Goal: Transaction & Acquisition: Purchase product/service

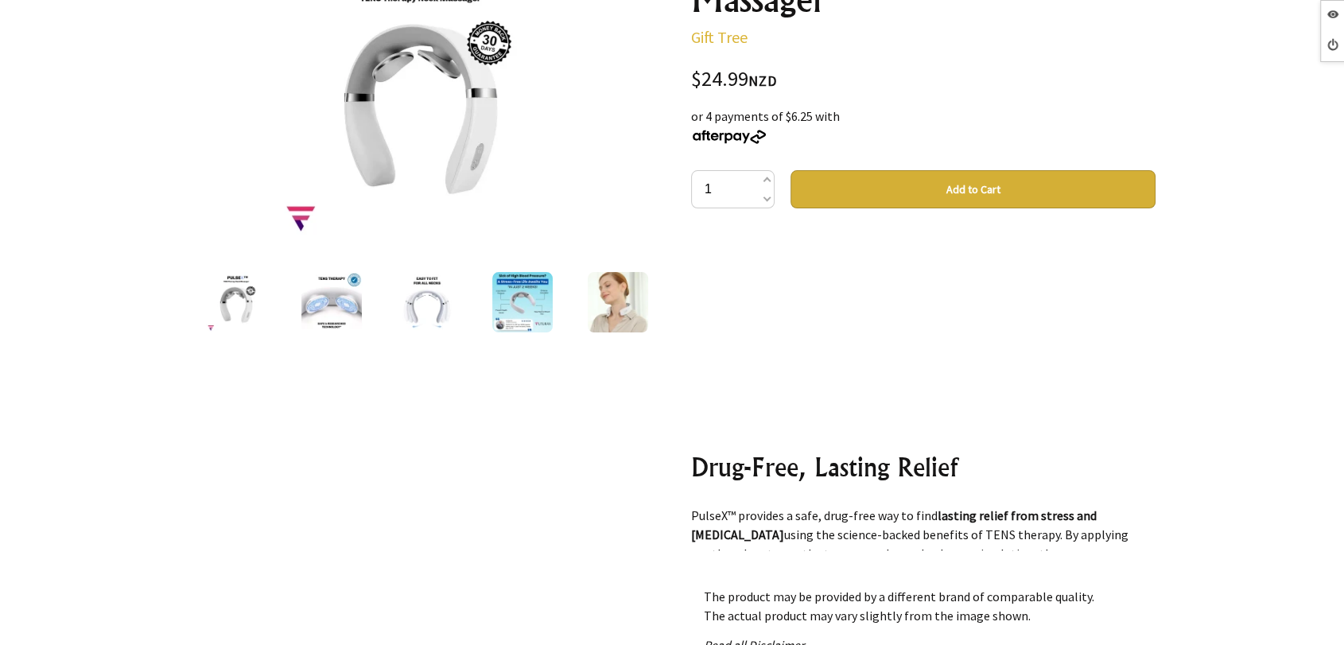
scroll to position [1060, 0]
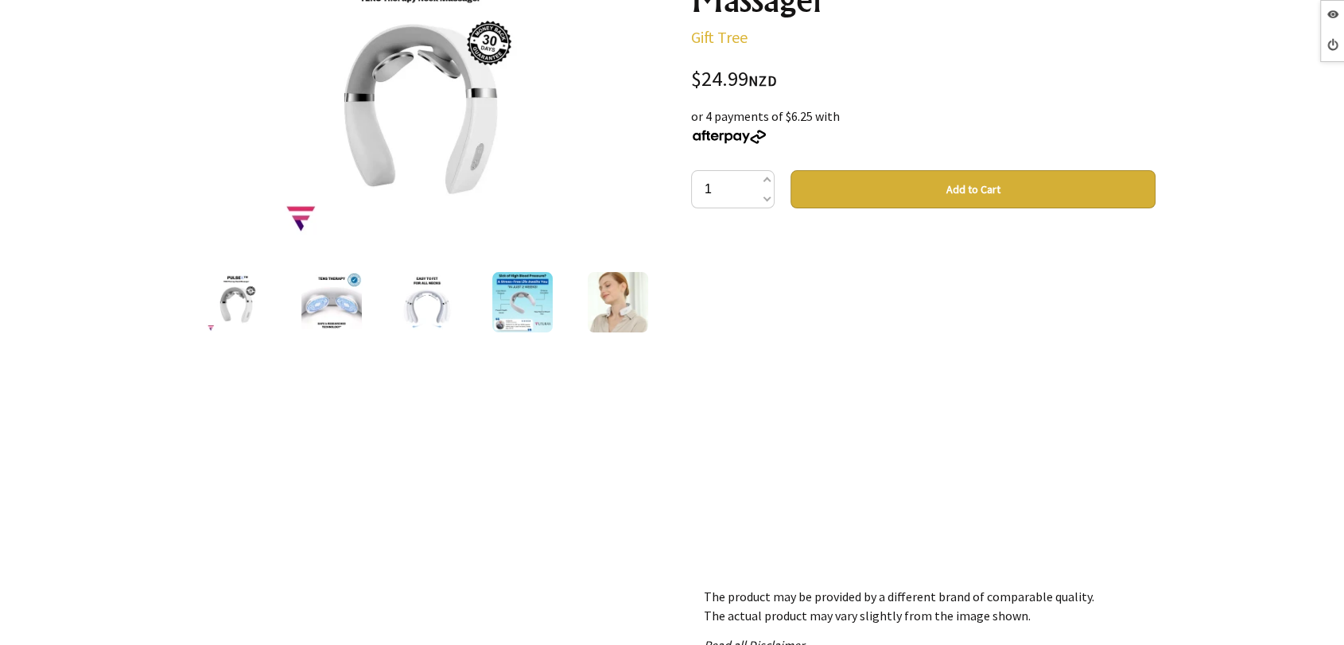
click at [520, 306] on img at bounding box center [522, 302] width 60 height 60
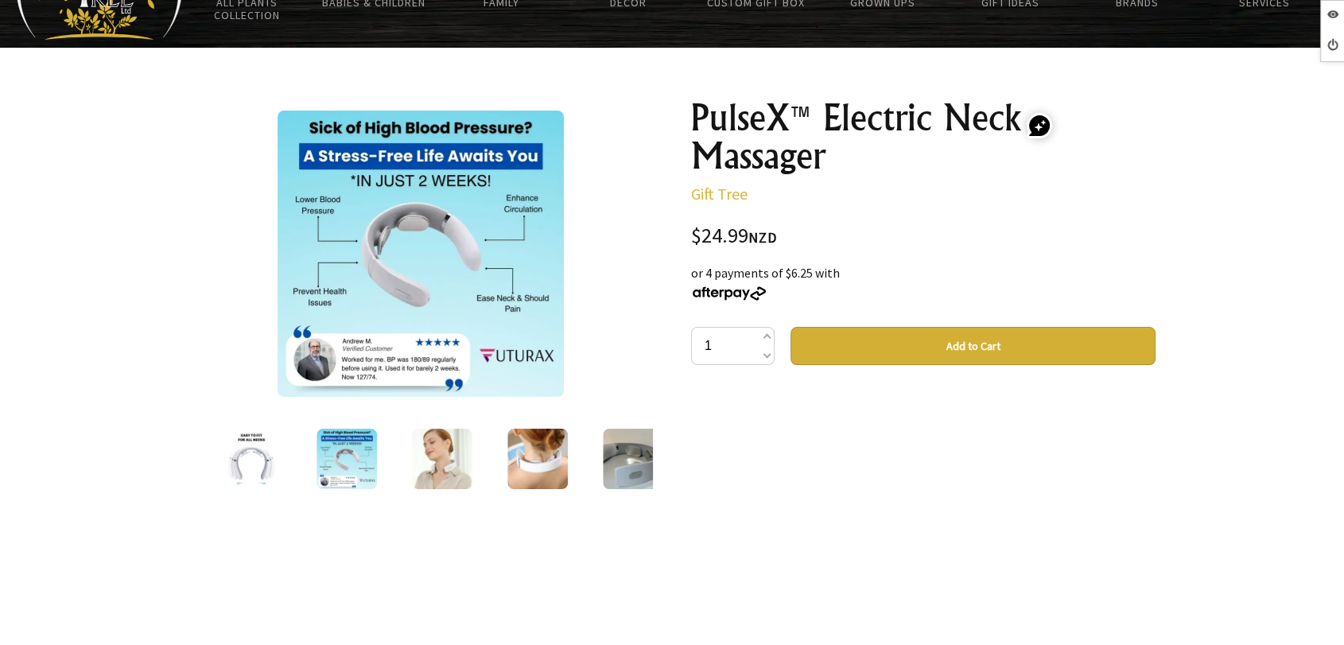
scroll to position [88, 0]
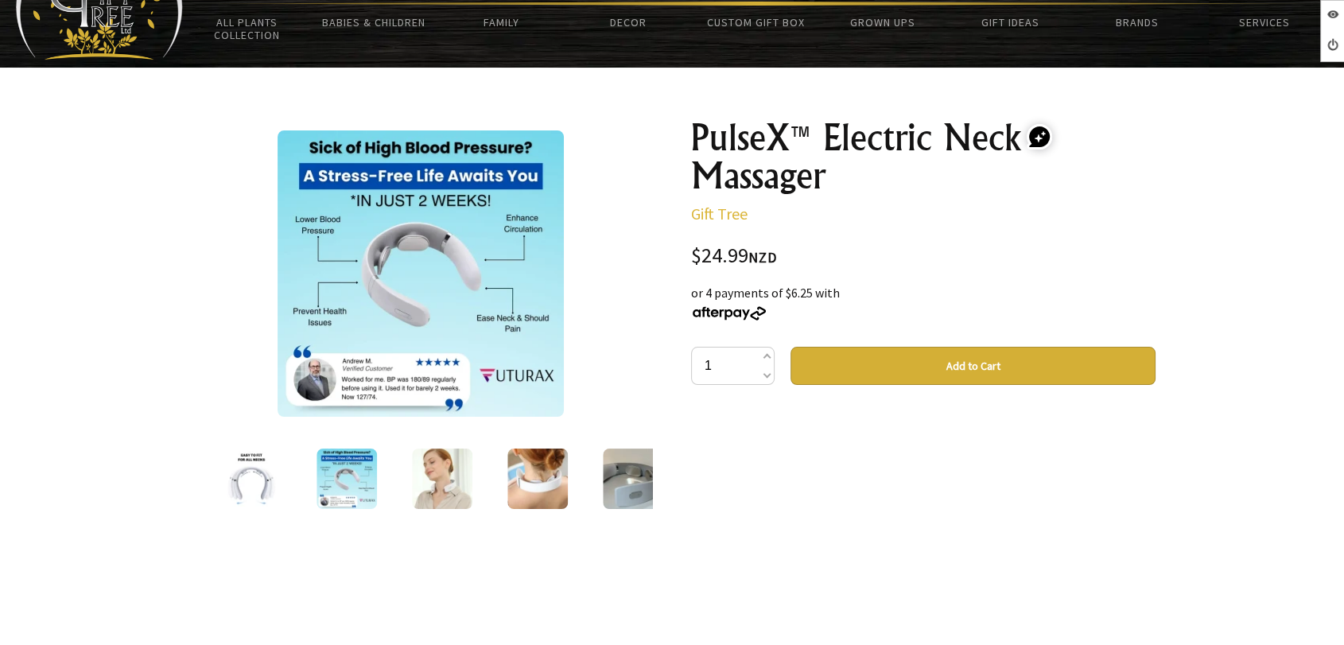
click at [624, 476] on img at bounding box center [633, 478] width 60 height 60
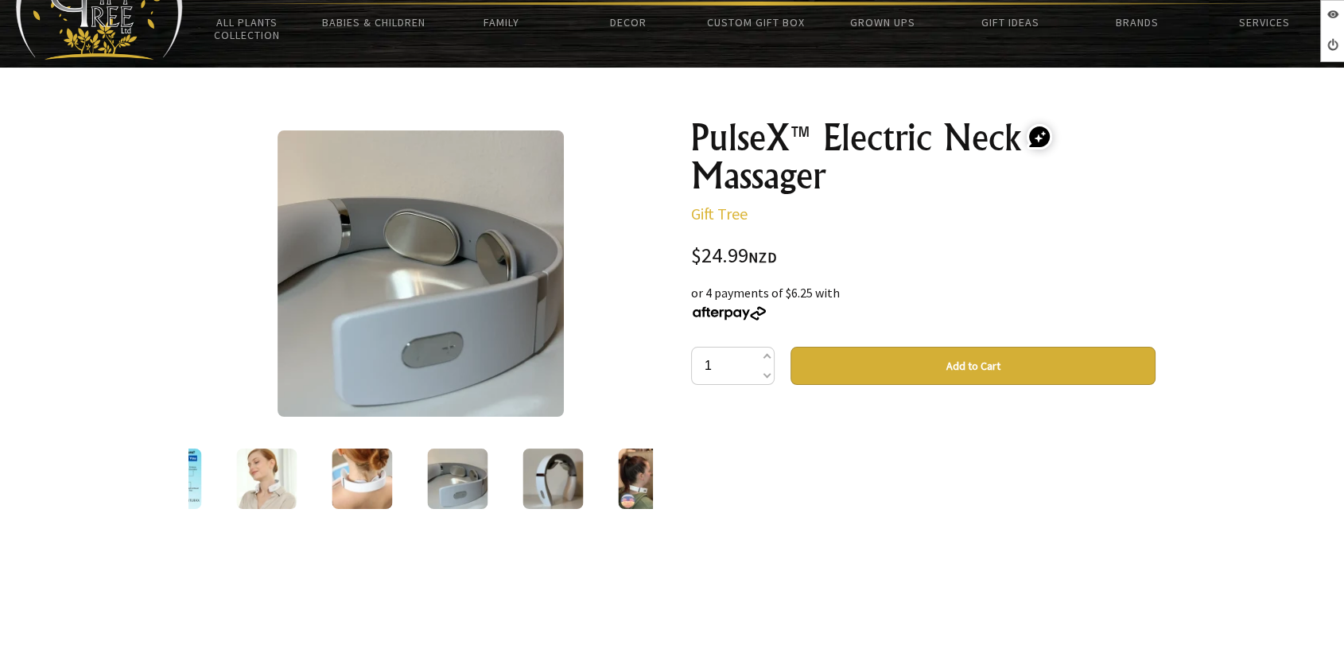
click at [624, 476] on img at bounding box center [648, 478] width 60 height 60
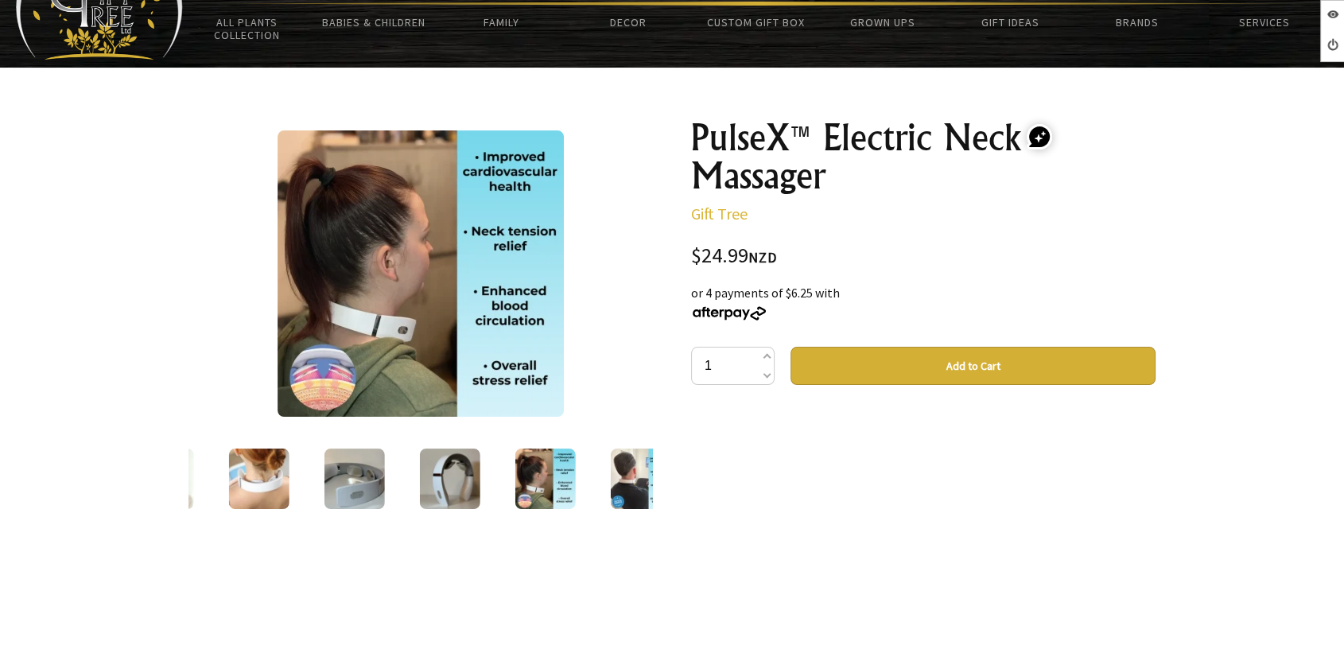
click at [624, 476] on img at bounding box center [641, 478] width 60 height 60
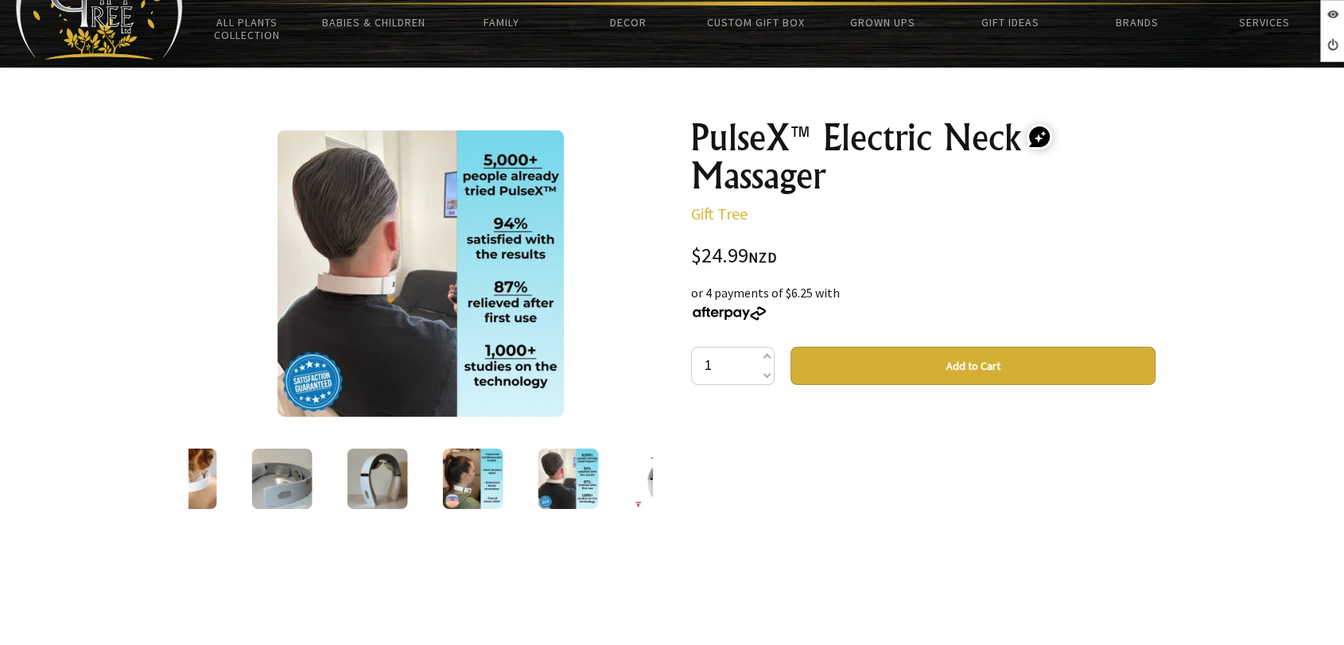
click at [624, 476] on div at bounding box center [663, 478] width 95 height 67
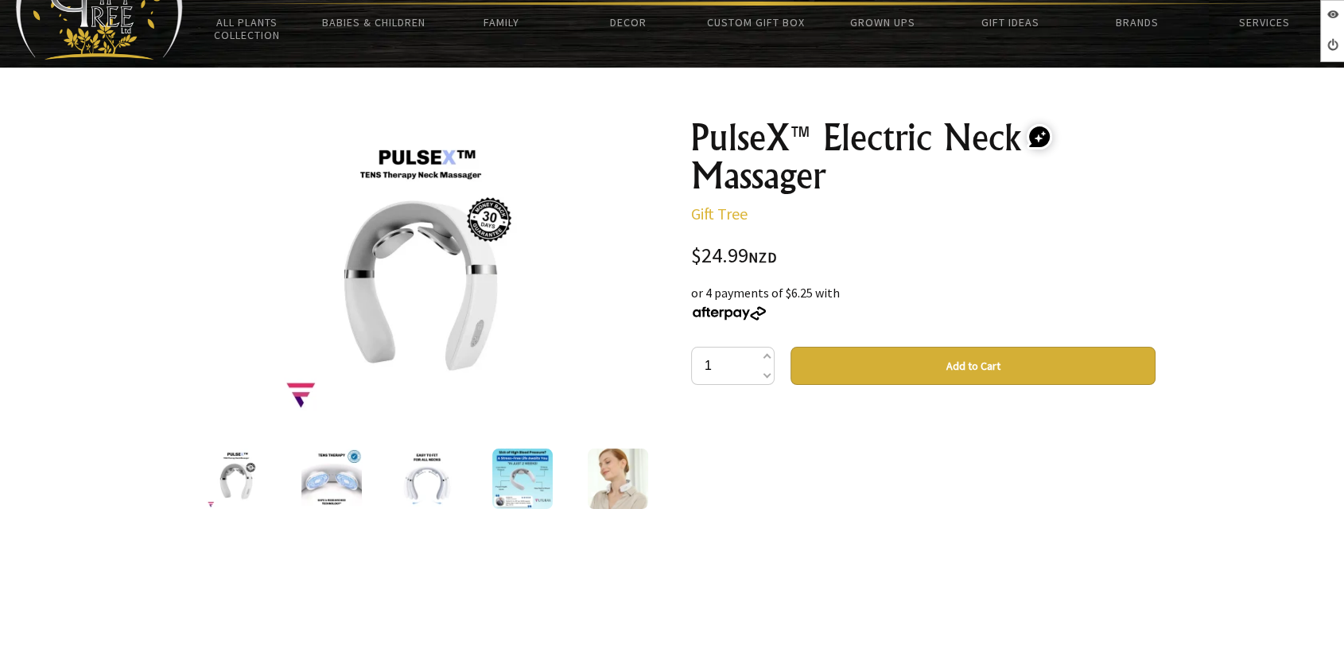
click at [625, 473] on img at bounding box center [618, 478] width 60 height 60
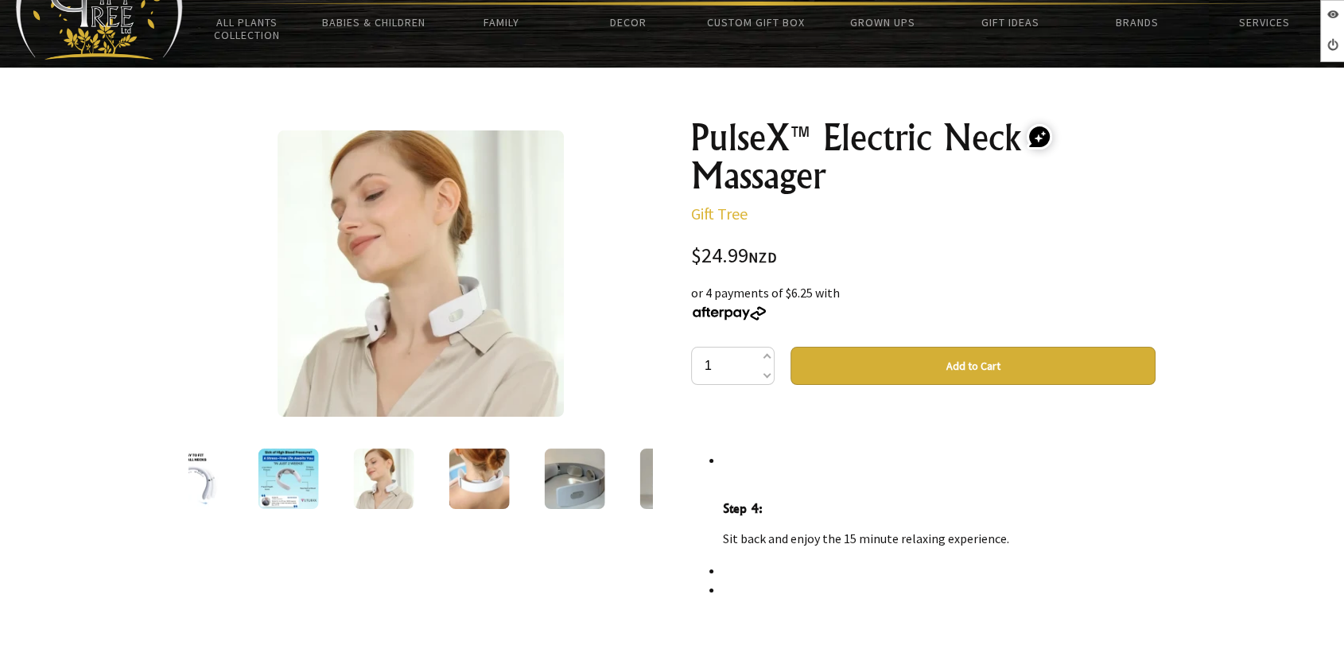
scroll to position [10051, 0]
